Goal: Information Seeking & Learning: Learn about a topic

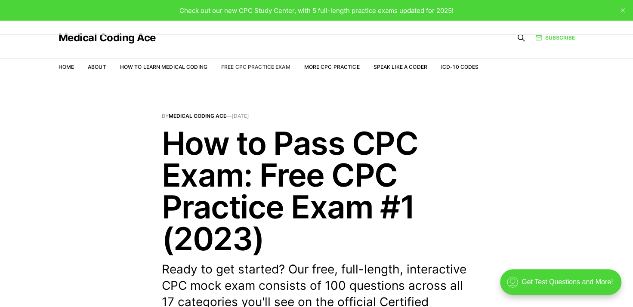
click at [240, 67] on link "Free CPC Practice Exam" at bounding box center [255, 67] width 69 height 6
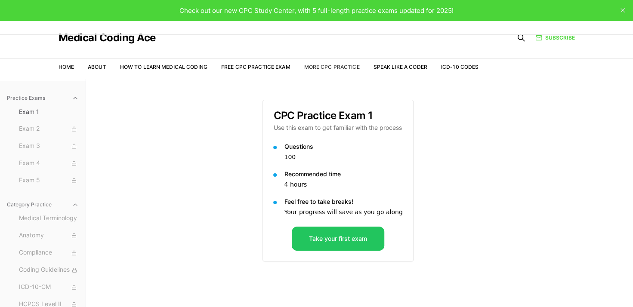
click at [341, 68] on link "More CPC Practice" at bounding box center [332, 67] width 56 height 6
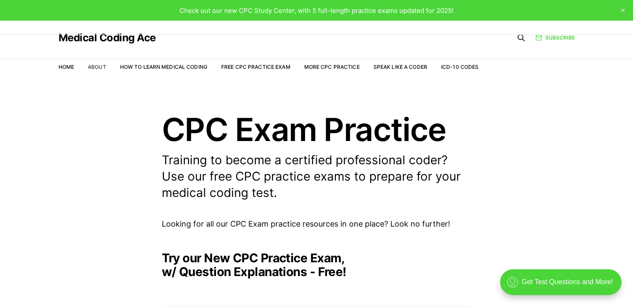
click at [96, 65] on link "About" at bounding box center [97, 67] width 19 height 6
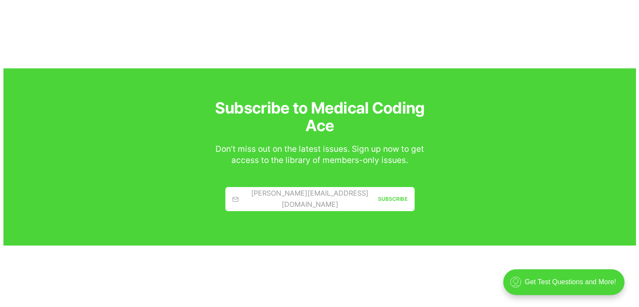
scroll to position [1912, 0]
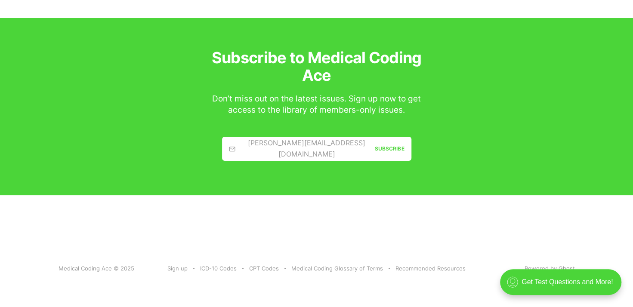
click at [267, 148] on div "[PERSON_NAME][EMAIL_ADDRESS][DOMAIN_NAME]" at bounding box center [302, 149] width 146 height 22
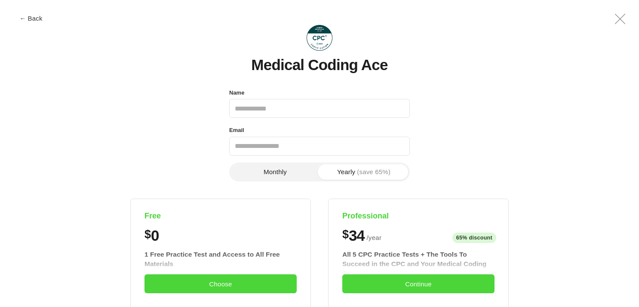
scroll to position [0, 0]
type input "**********"
click at [491, 65] on header "Medical Coding Ace" at bounding box center [320, 47] width 602 height 54
click at [21, 20] on span "←" at bounding box center [21, 18] width 6 height 6
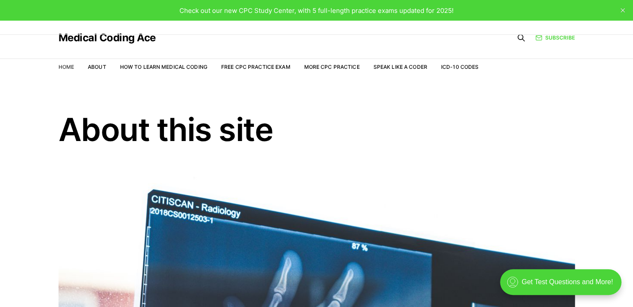
click at [62, 67] on link "Home" at bounding box center [66, 67] width 15 height 6
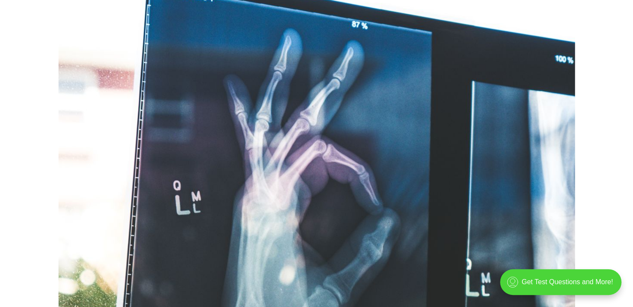
scroll to position [258, 0]
